Goal: Transaction & Acquisition: Purchase product/service

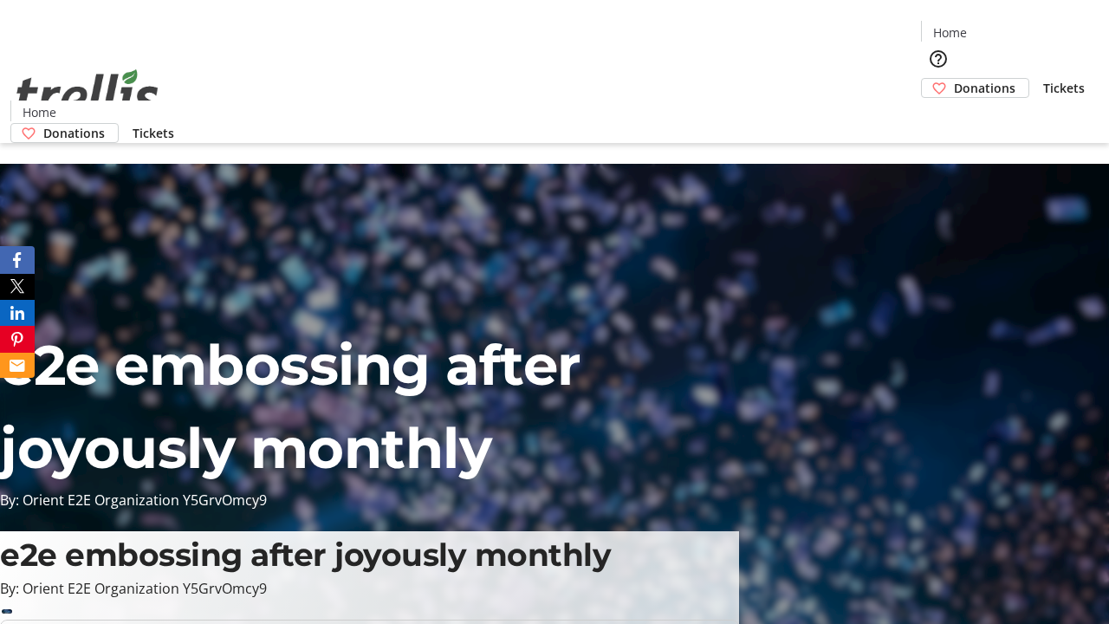
click at [954, 79] on span "Donations" at bounding box center [985, 88] width 62 height 18
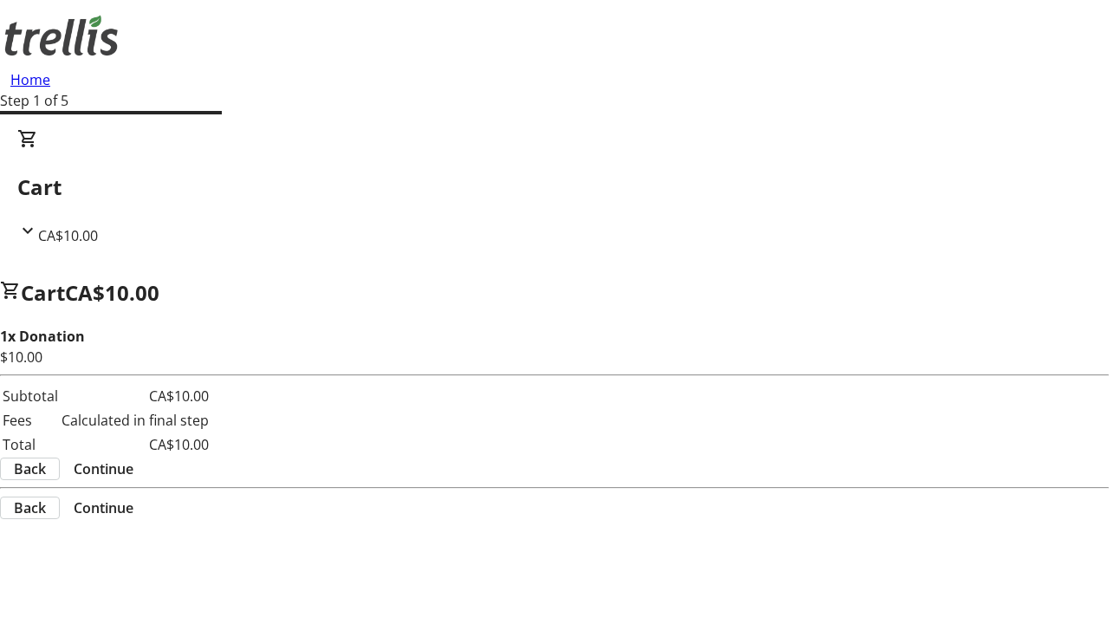
select select "CA"
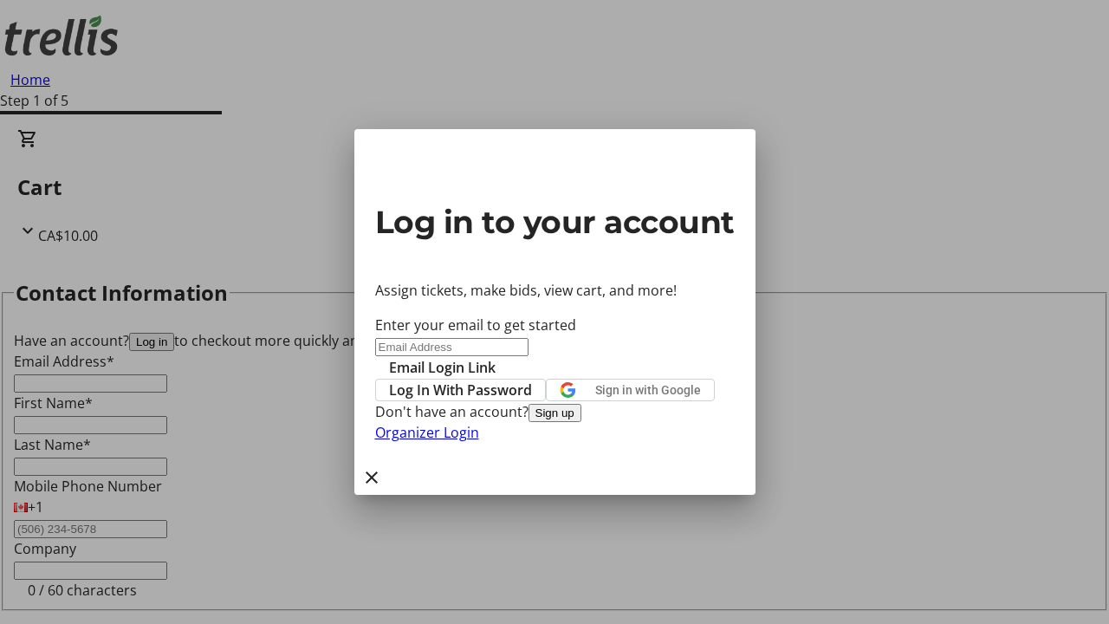
click at [581, 422] on button "Sign up" at bounding box center [554, 413] width 53 height 18
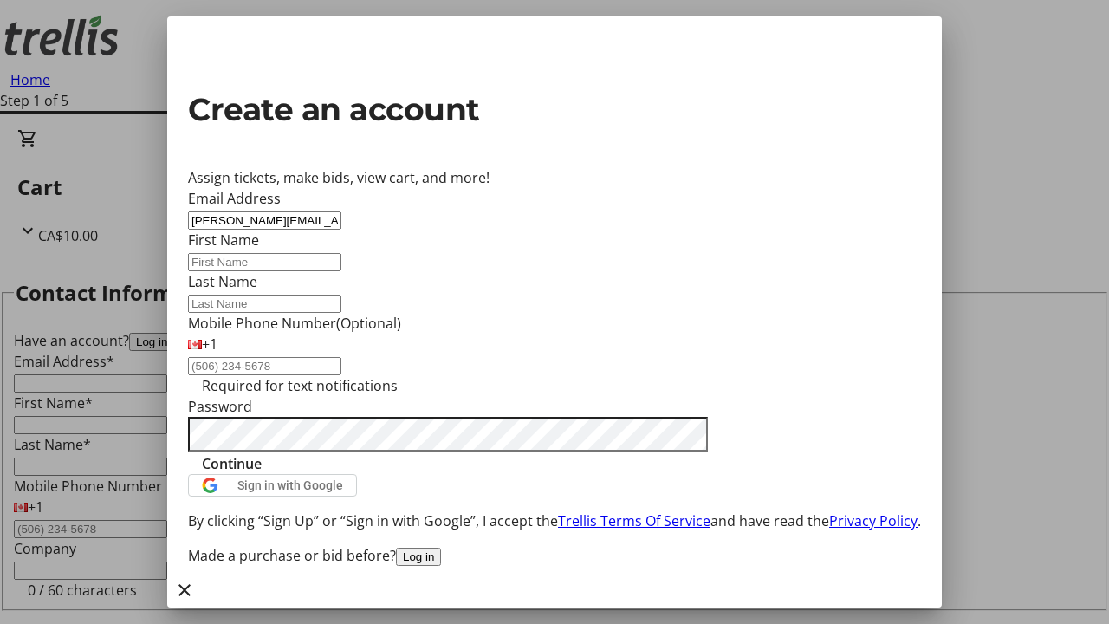
type input "[PERSON_NAME][EMAIL_ADDRESS][DOMAIN_NAME]"
type input "[PERSON_NAME]"
type input "Brakus"
click at [262, 474] on span "Continue" at bounding box center [232, 463] width 60 height 21
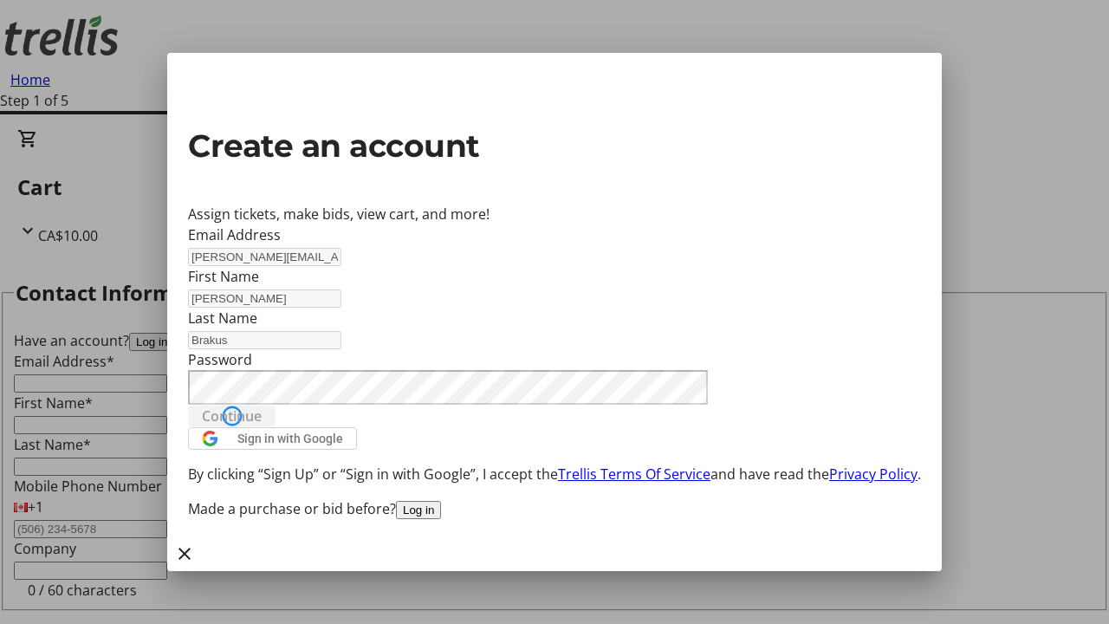
type input "[PERSON_NAME][EMAIL_ADDRESS][DOMAIN_NAME]"
type input "[PERSON_NAME]"
type input "Brakus"
select select "CA"
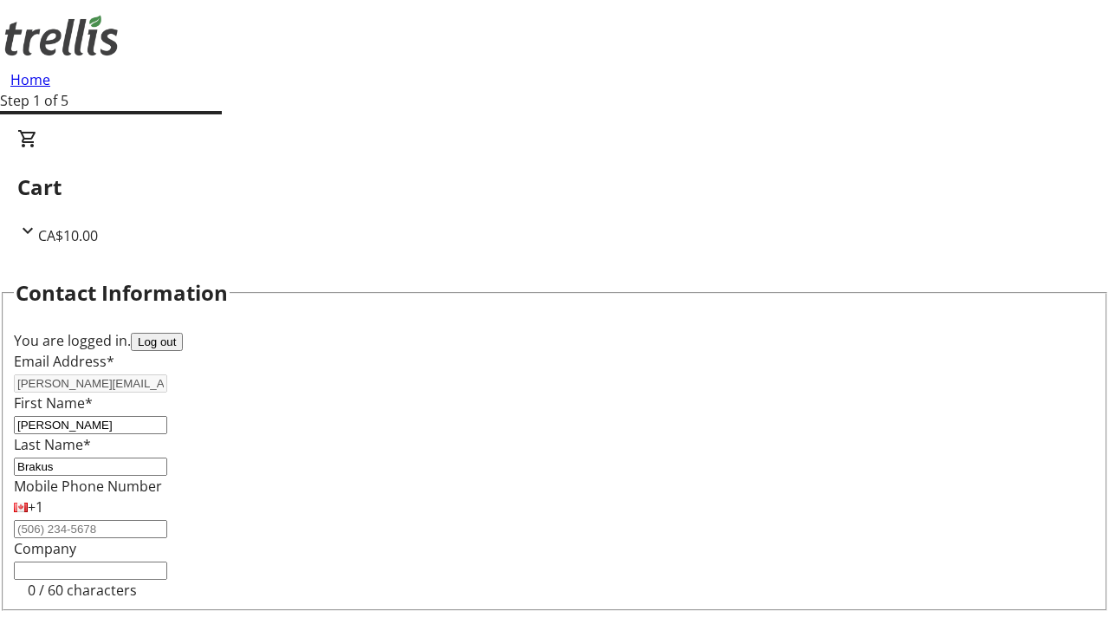
type input "[STREET_ADDRESS][PERSON_NAME]"
type input "Kelowna"
select select "BC"
type input "Kelowna"
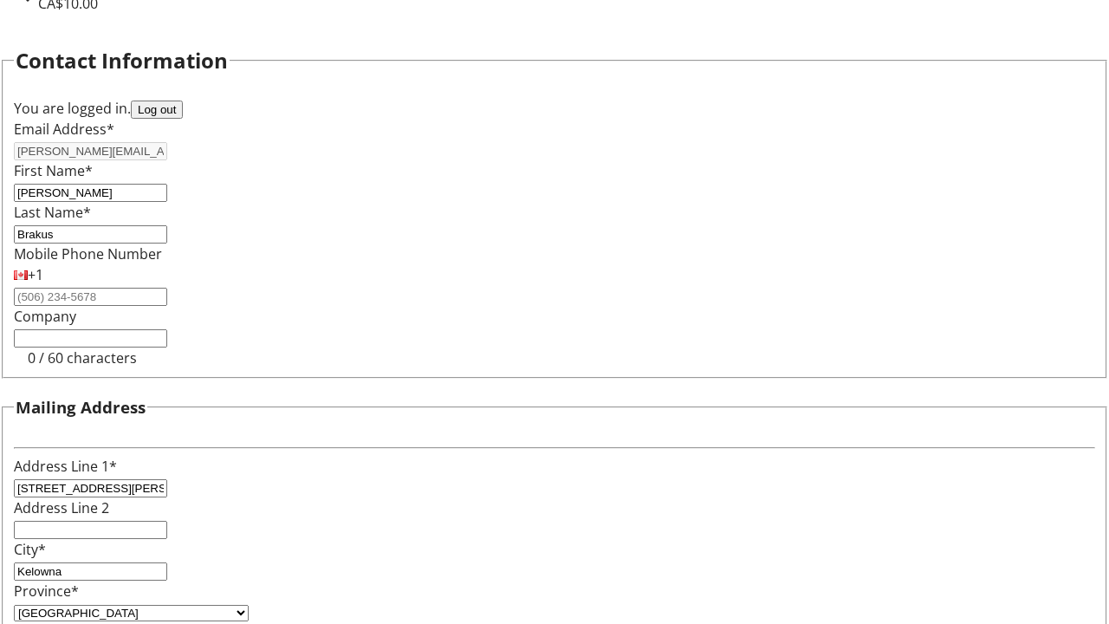
type input "V1Y 0C2"
select select "BC"
select select "CA"
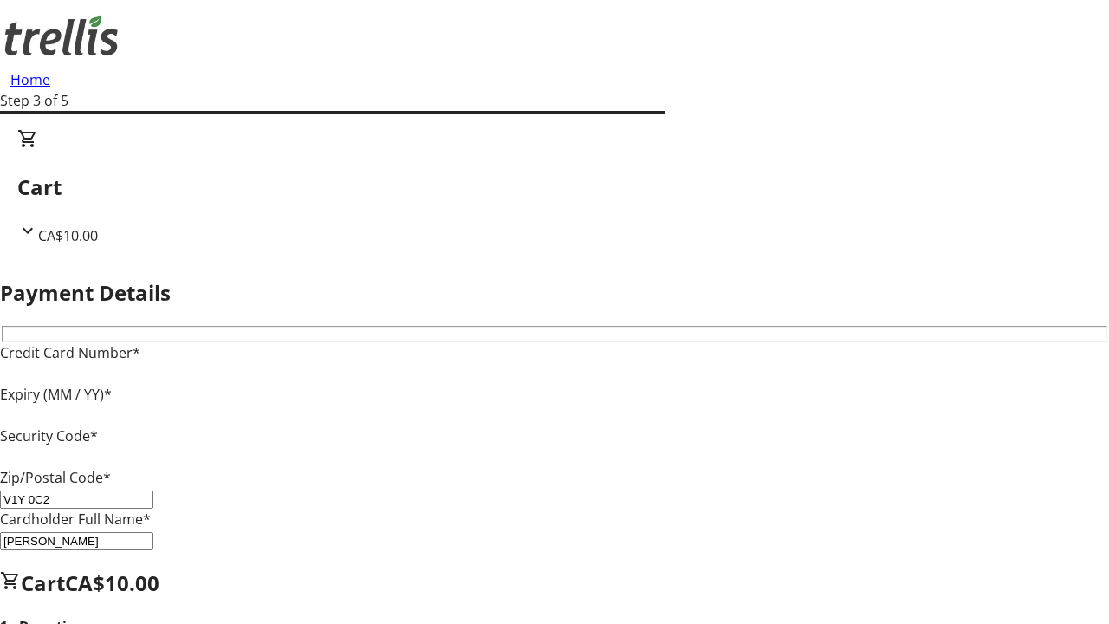
type input "V1Y 0C2"
